Goal: Communication & Community: Ask a question

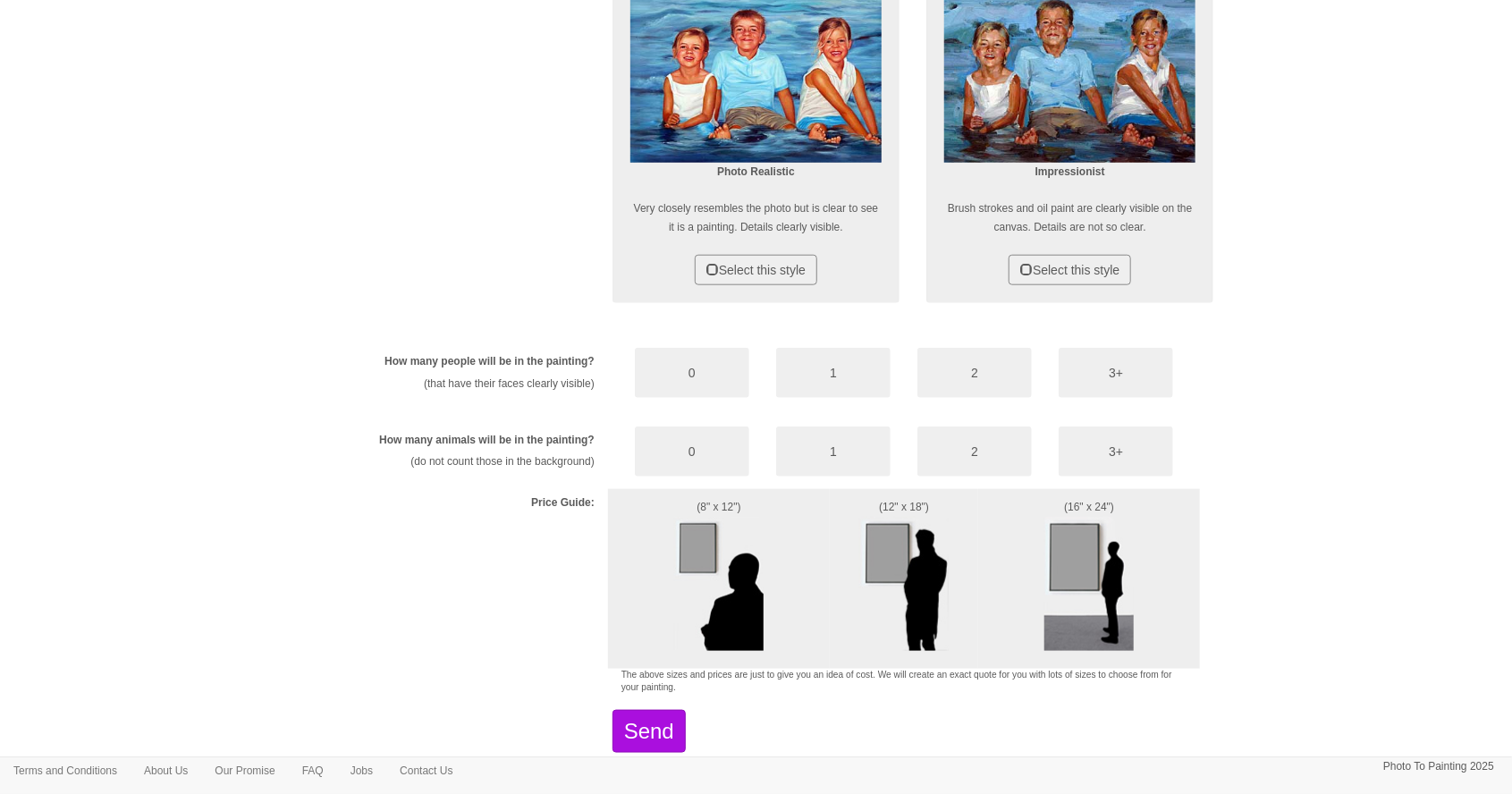
scroll to position [770, 0]
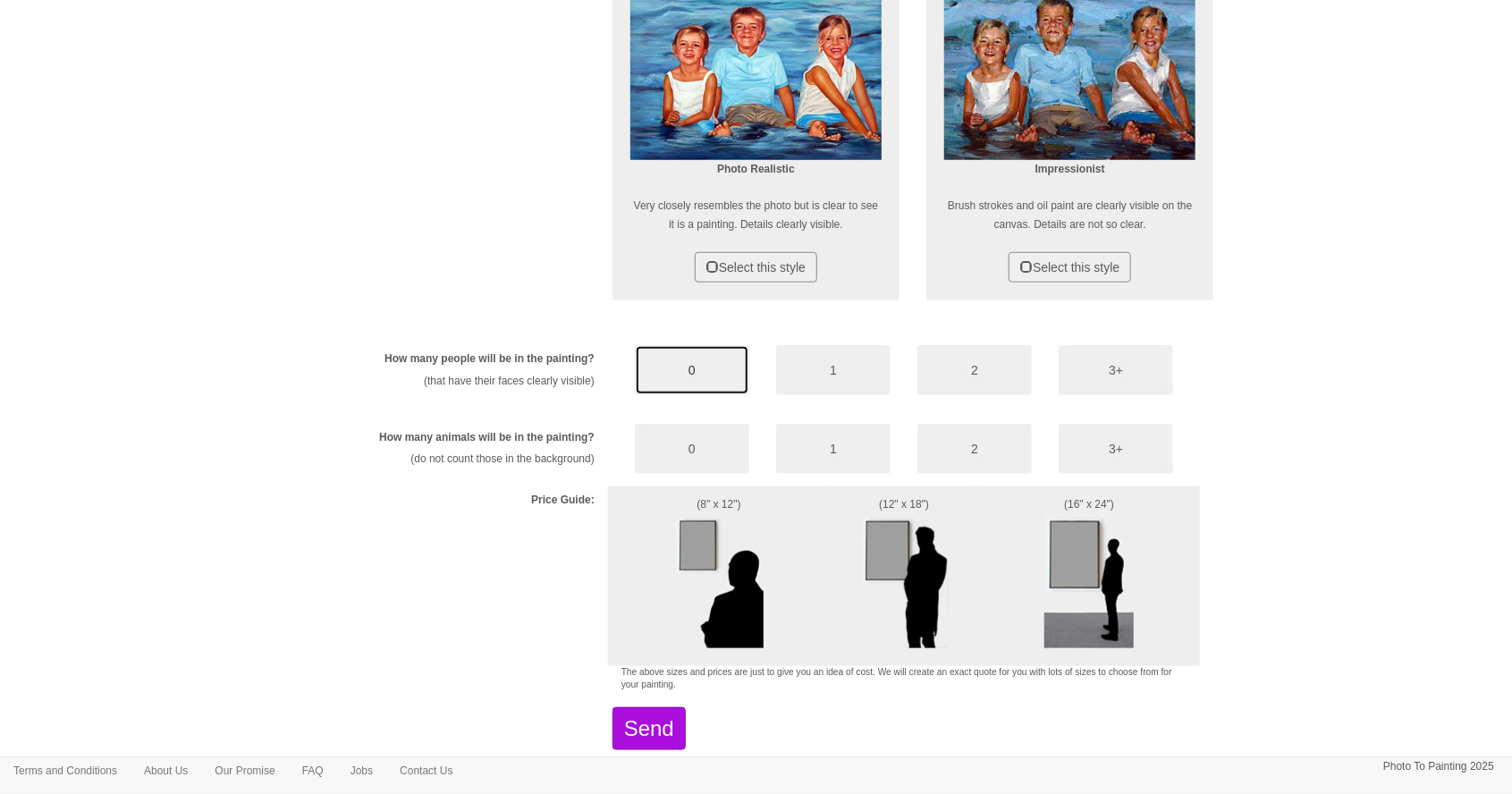
click at [701, 369] on button "0" at bounding box center [692, 369] width 115 height 50
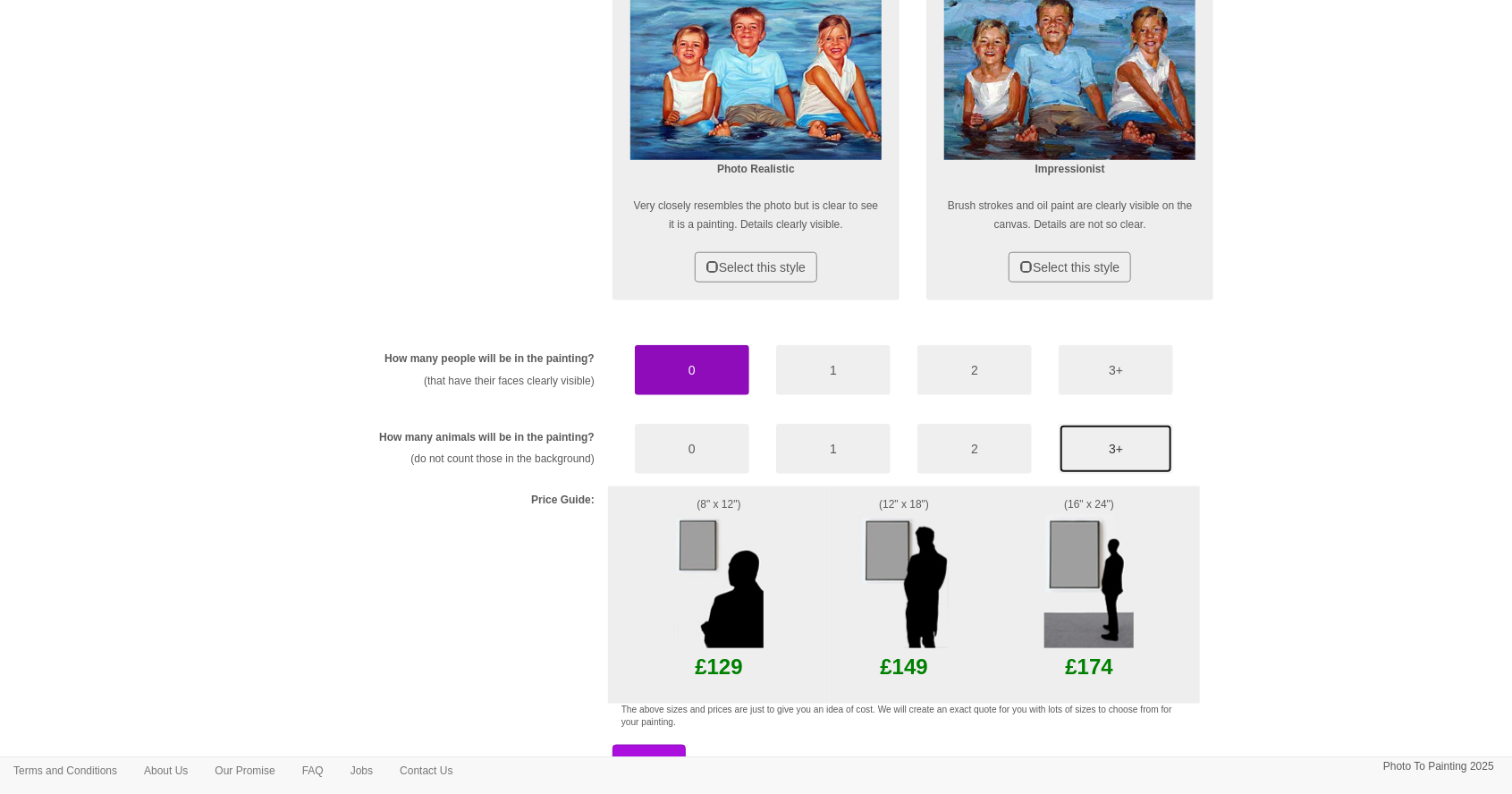
click at [1128, 446] on button "3+" at bounding box center [1115, 448] width 115 height 50
click at [727, 452] on button "0" at bounding box center [692, 448] width 115 height 50
click at [1128, 447] on button "3+" at bounding box center [1115, 448] width 115 height 50
click at [712, 462] on button "0" at bounding box center [692, 448] width 115 height 50
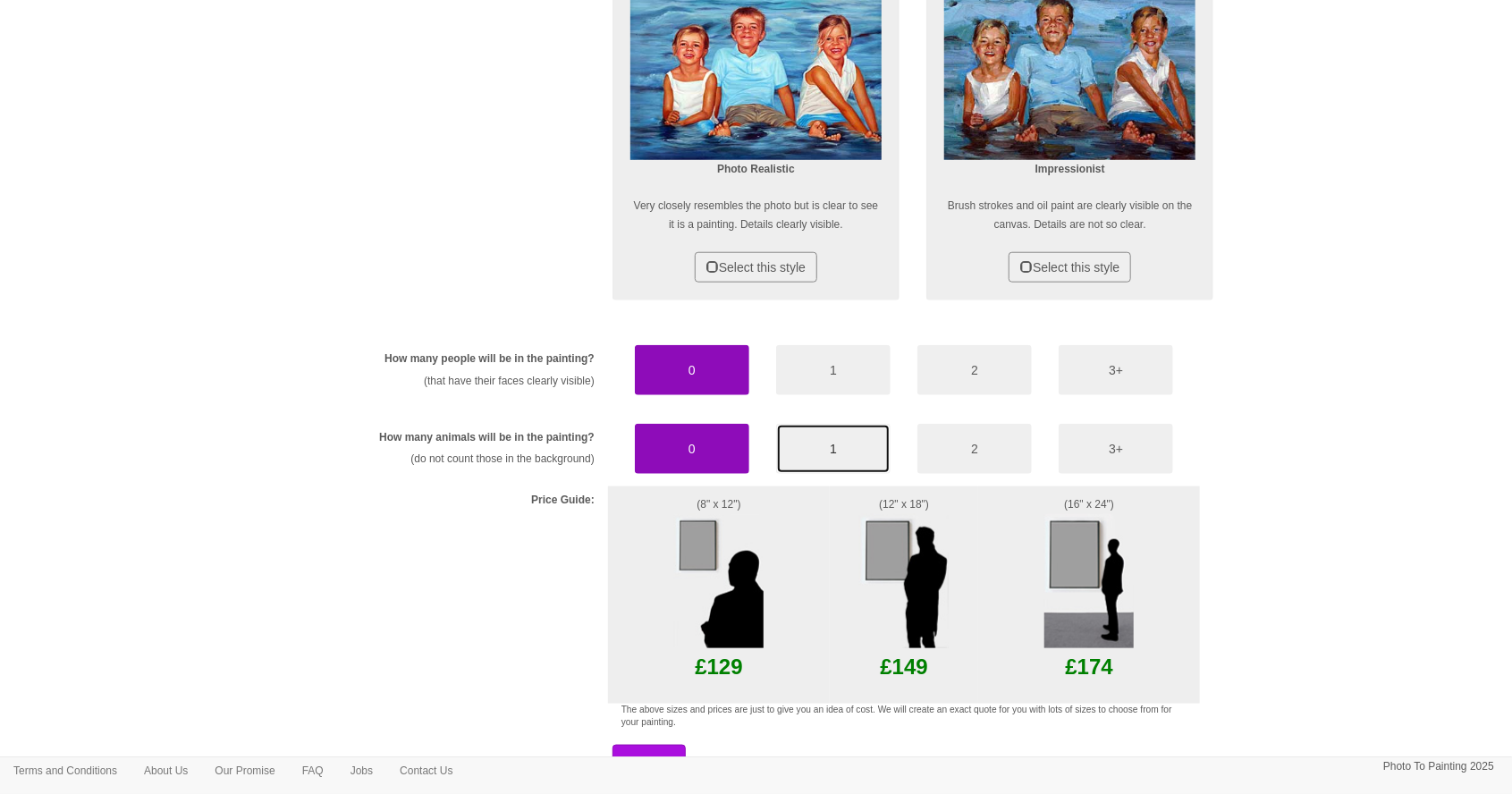
click at [851, 446] on button "1" at bounding box center [833, 448] width 115 height 50
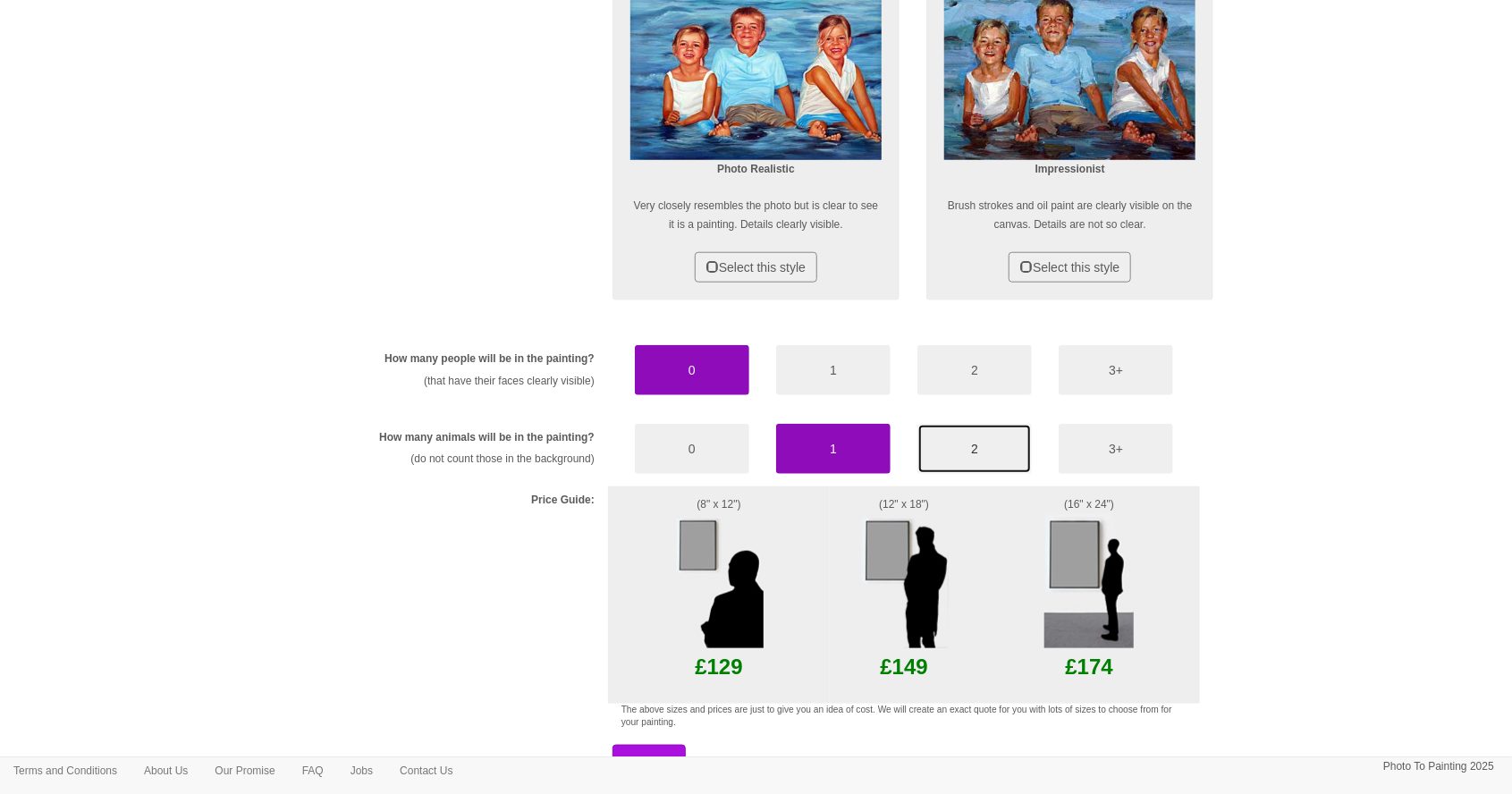
click at [985, 449] on button "2" at bounding box center [975, 448] width 115 height 50
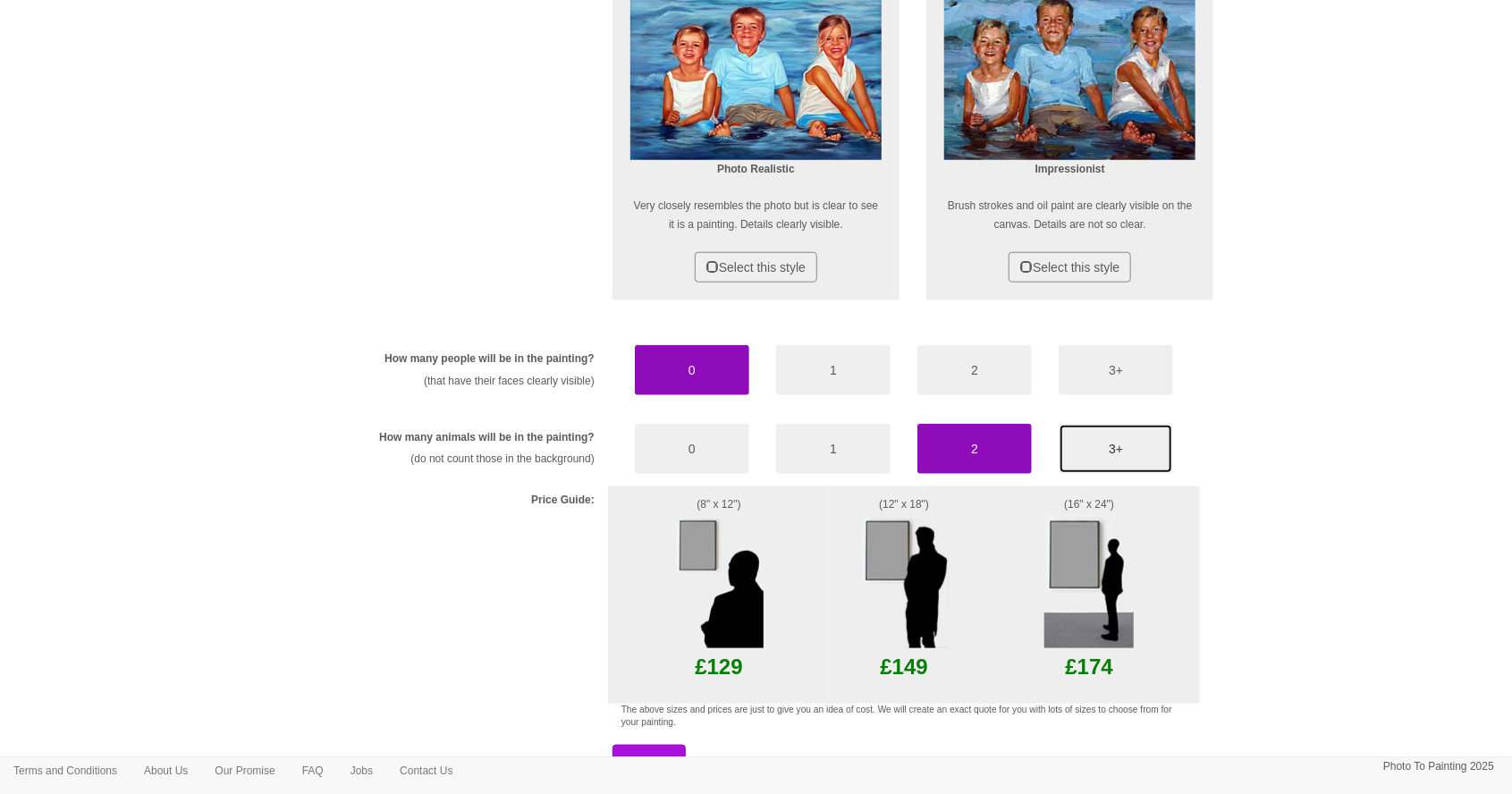
click at [1123, 447] on button "3+" at bounding box center [1115, 448] width 115 height 50
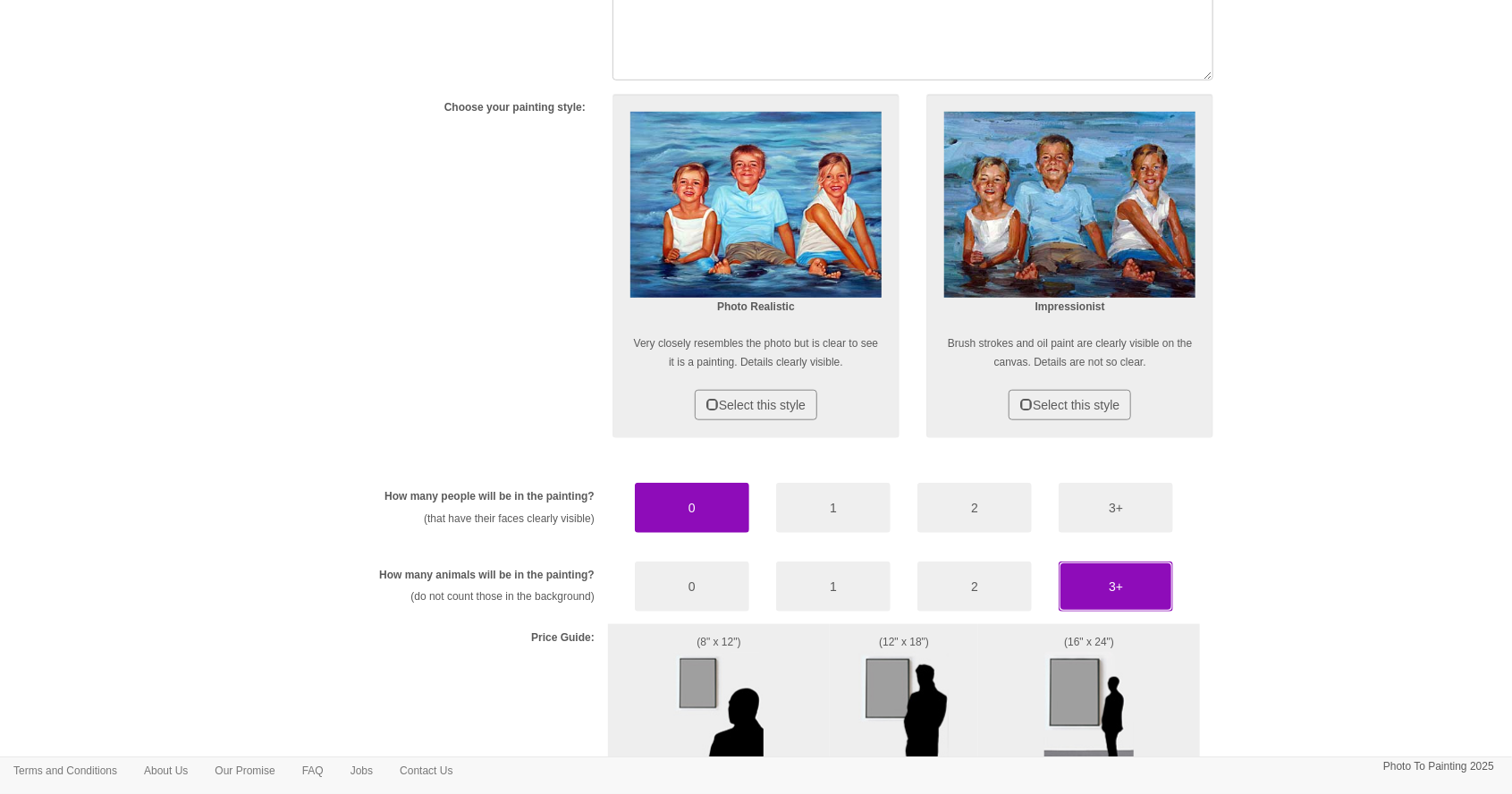
scroll to position [634, 0]
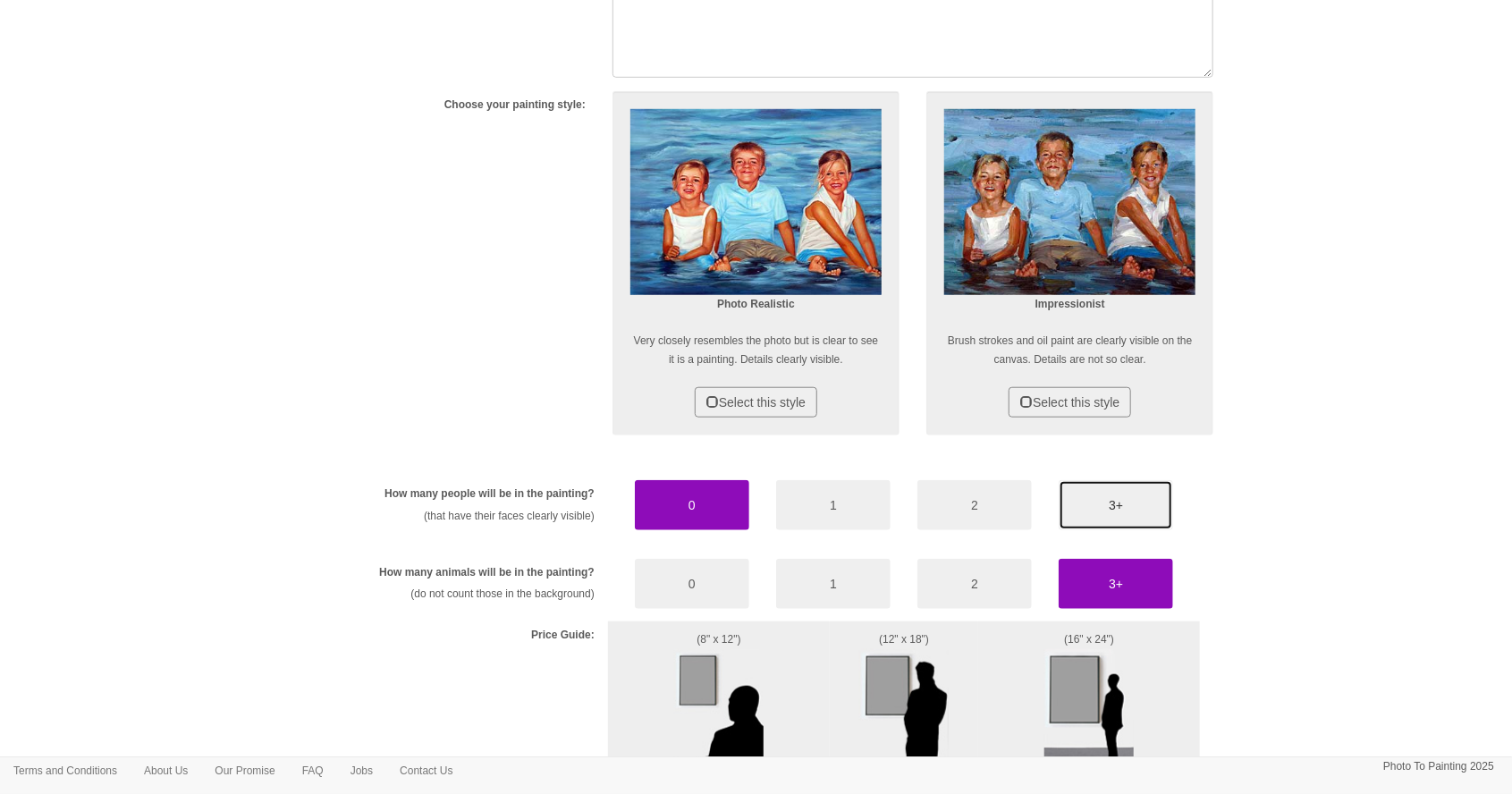
click at [1138, 501] on button "3+" at bounding box center [1115, 505] width 115 height 50
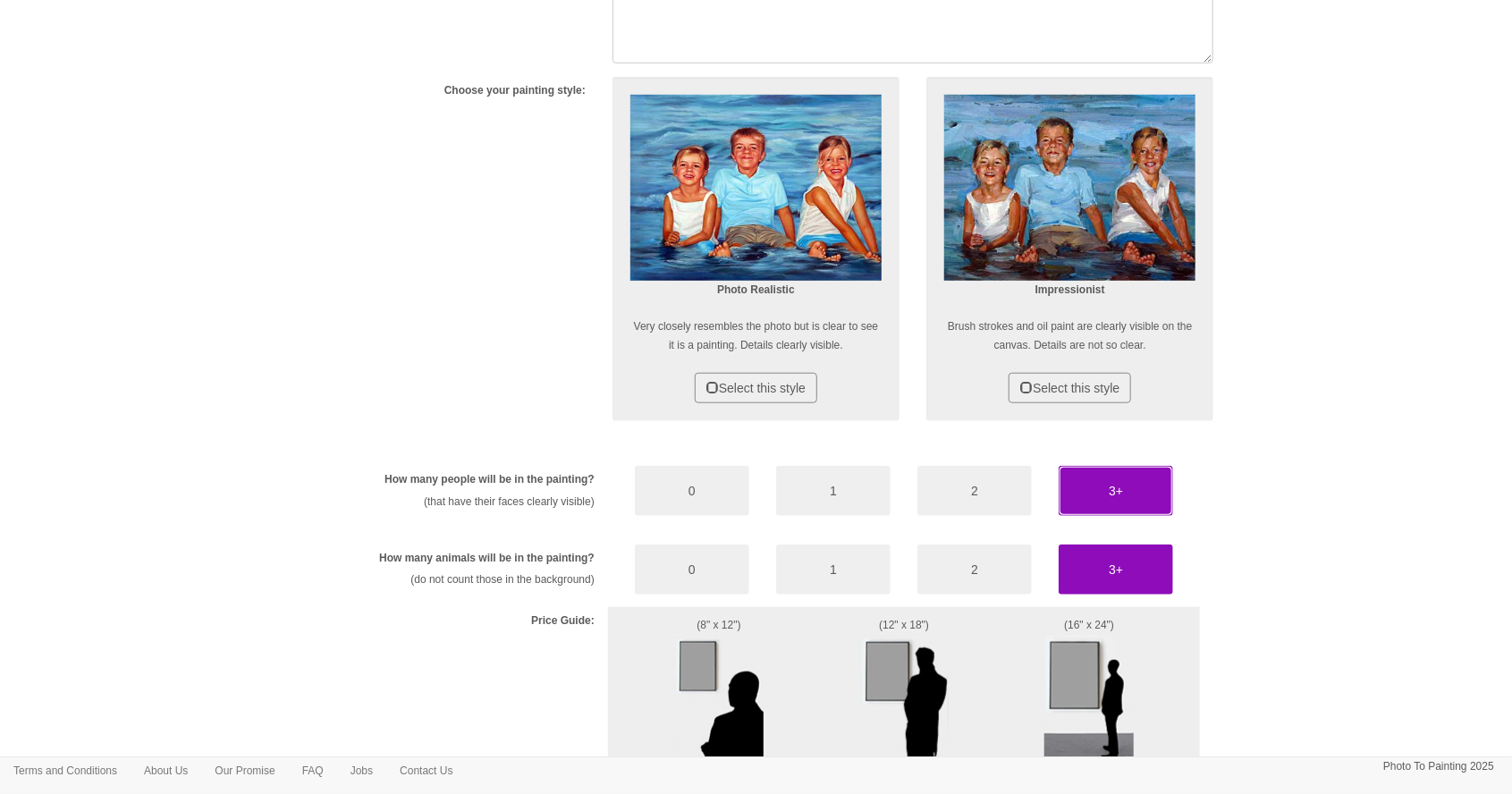
scroll to position [685, 0]
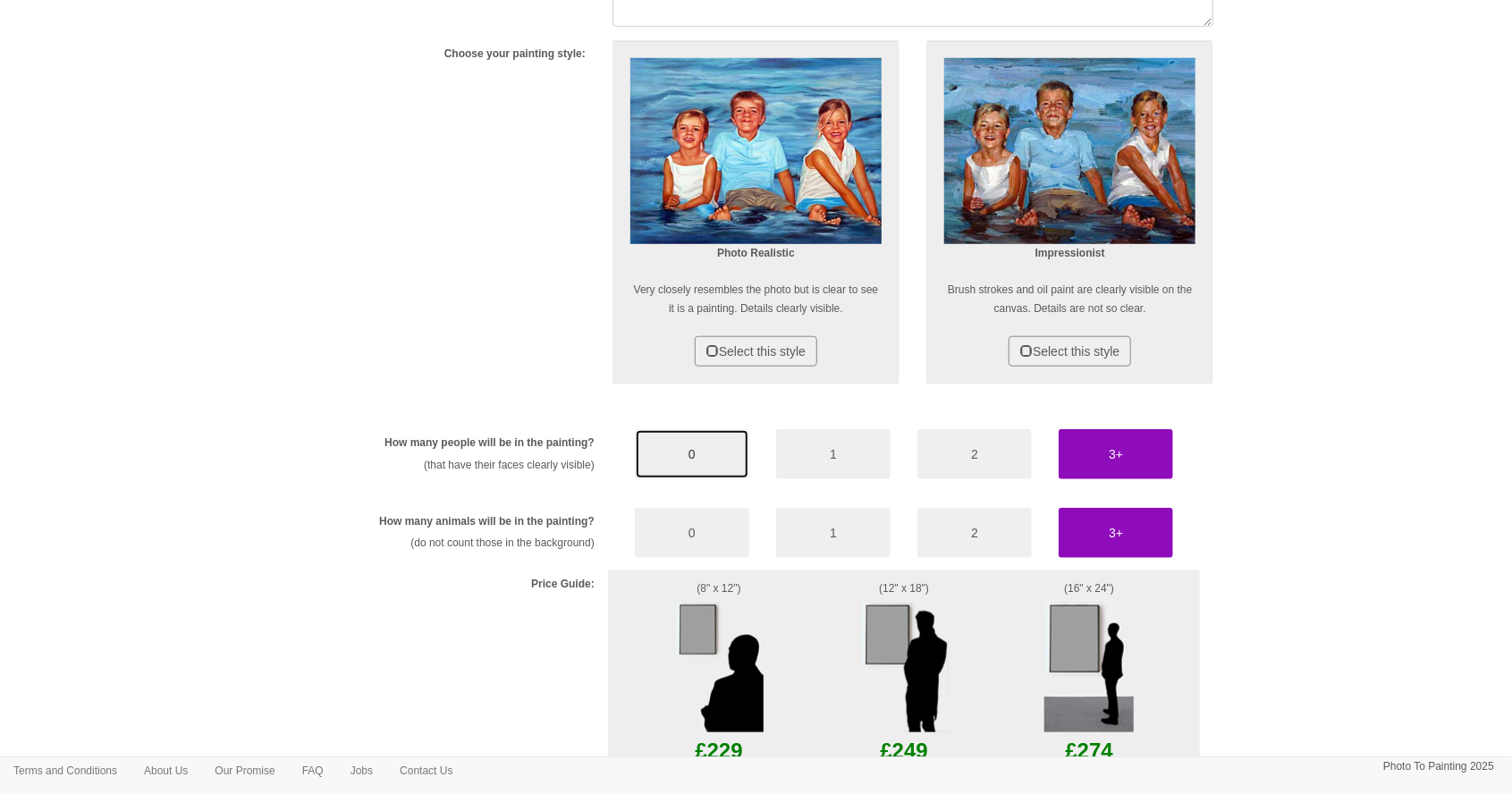
click at [702, 474] on button "0" at bounding box center [692, 453] width 115 height 50
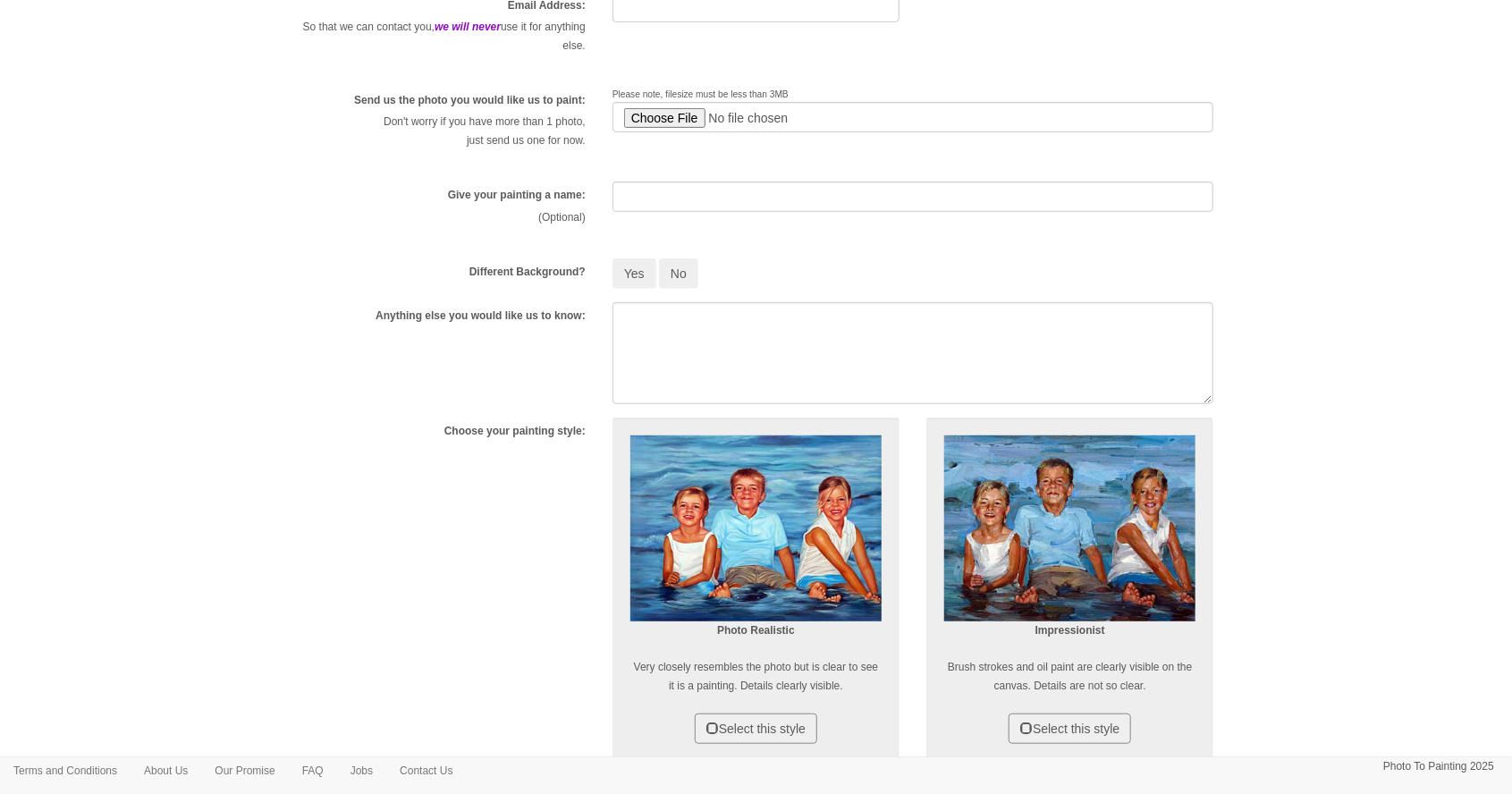
scroll to position [302, 0]
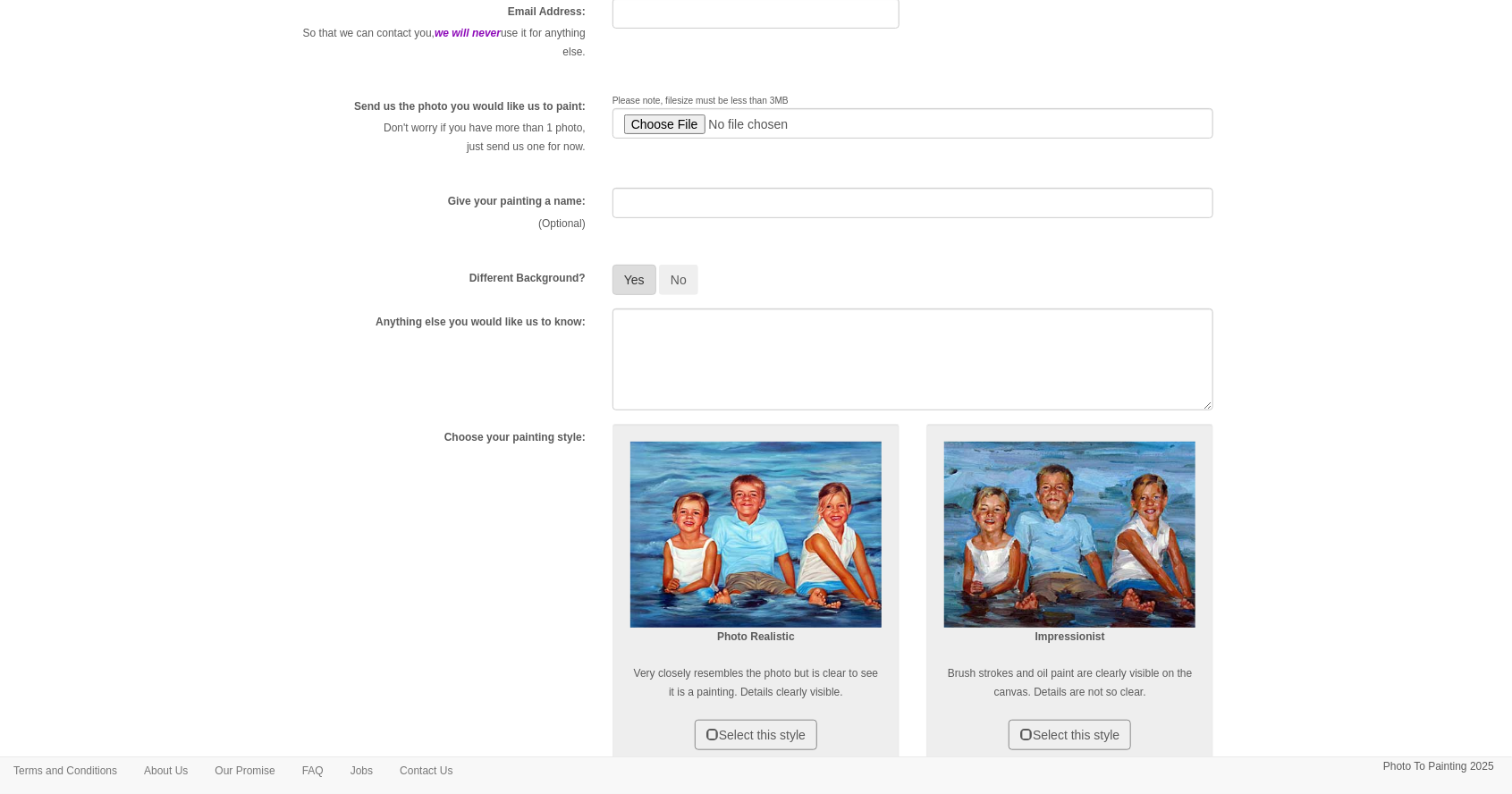
click at [629, 286] on button "Yes" at bounding box center [634, 280] width 44 height 31
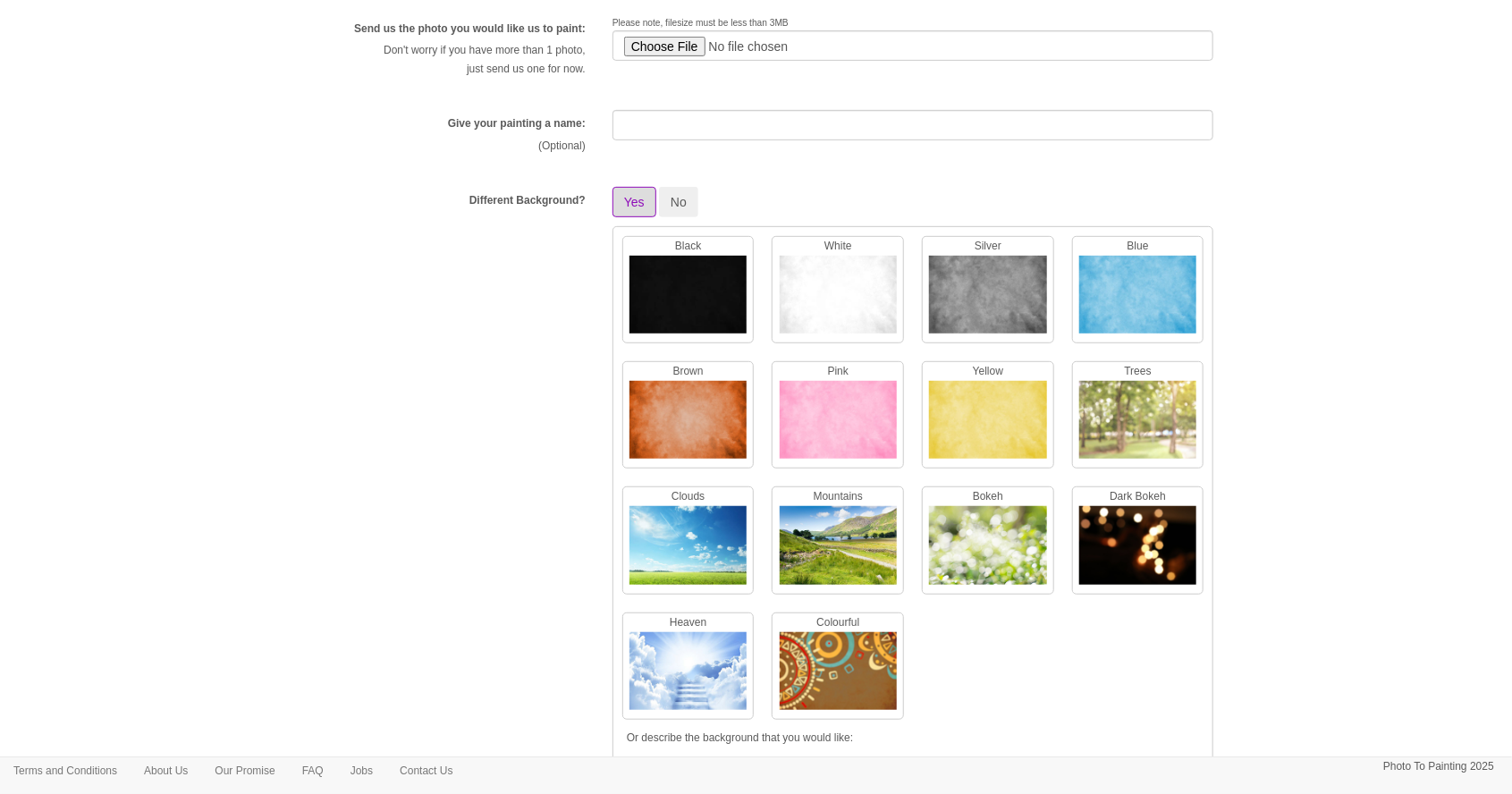
scroll to position [379, 0]
click at [1016, 554] on img at bounding box center [988, 549] width 117 height 87
click at [867, 560] on img at bounding box center [838, 549] width 117 height 87
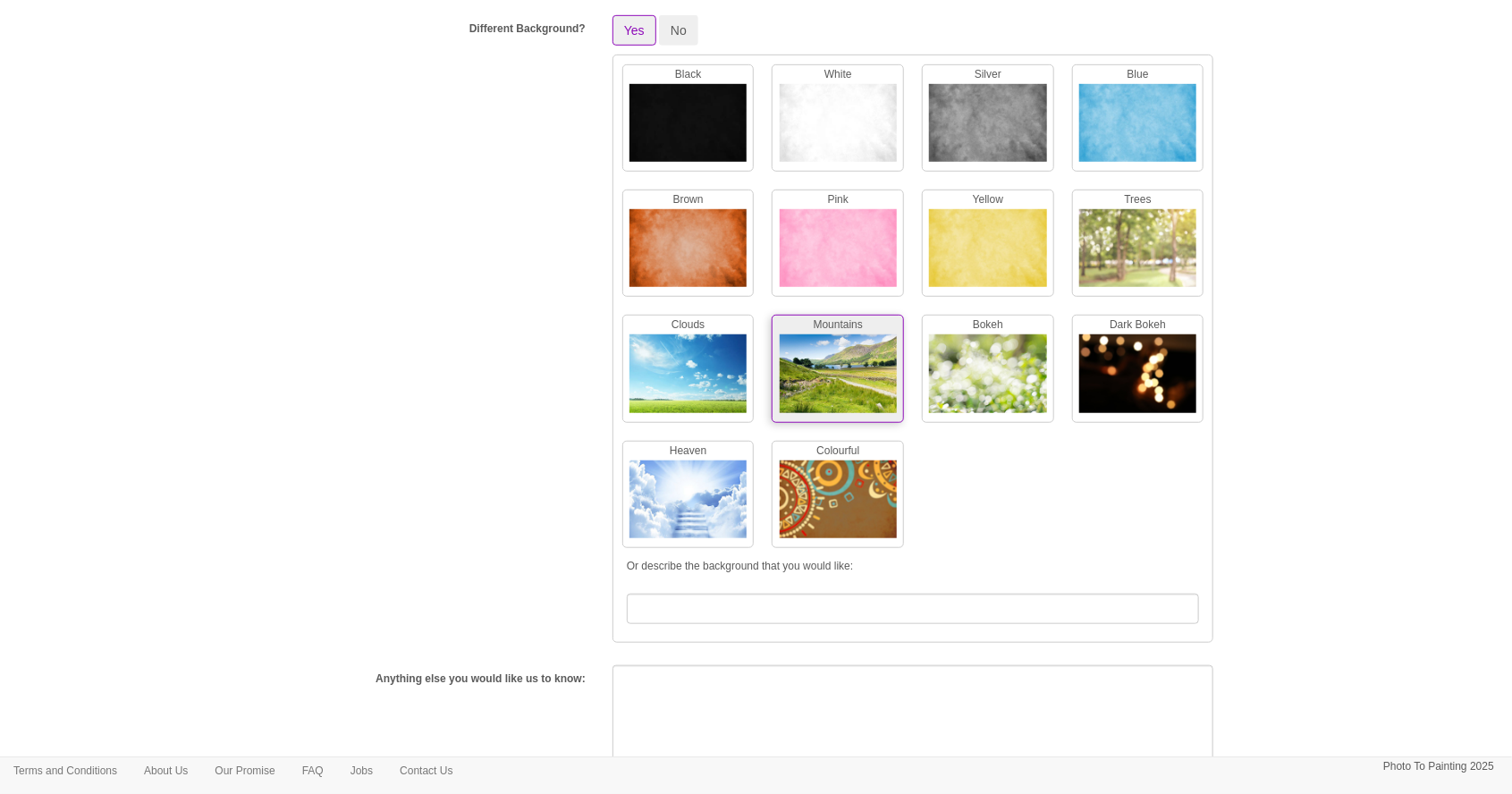
scroll to position [558, 0]
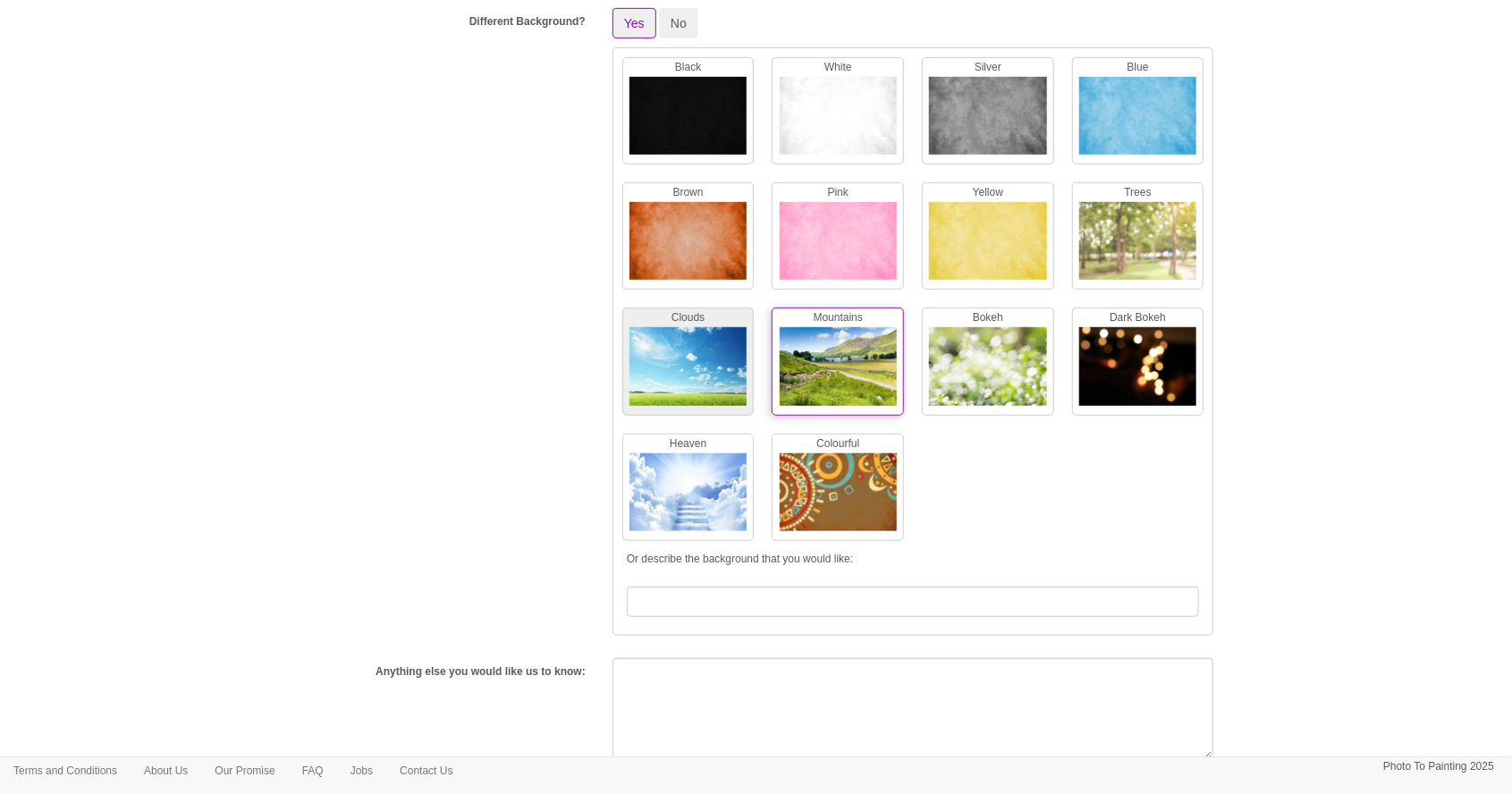
click at [701, 375] on img at bounding box center [688, 370] width 117 height 87
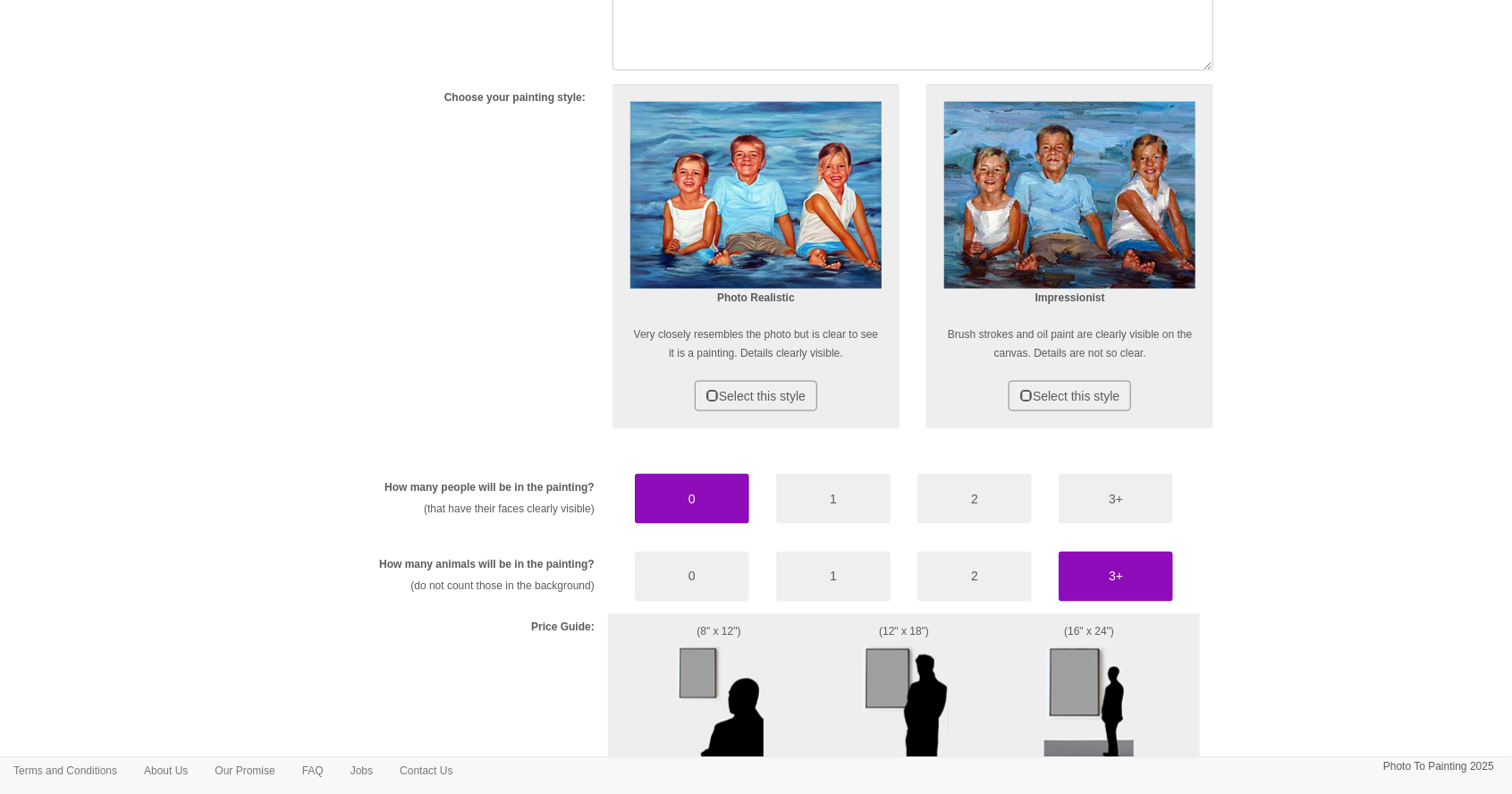
scroll to position [1266, 0]
